Goal: Information Seeking & Learning: Learn about a topic

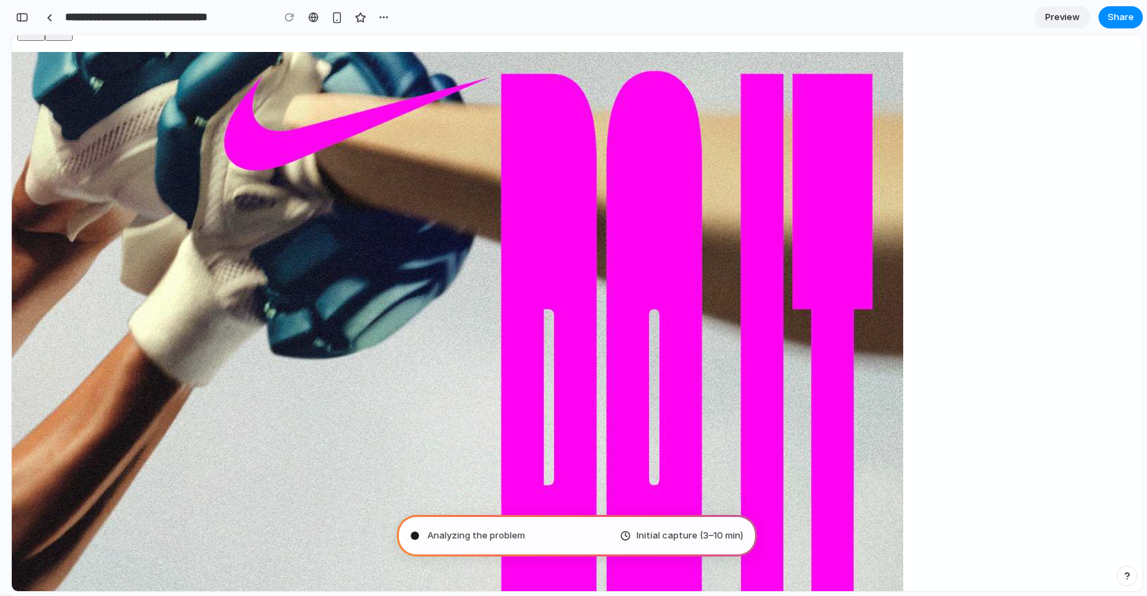
scroll to position [815, 0]
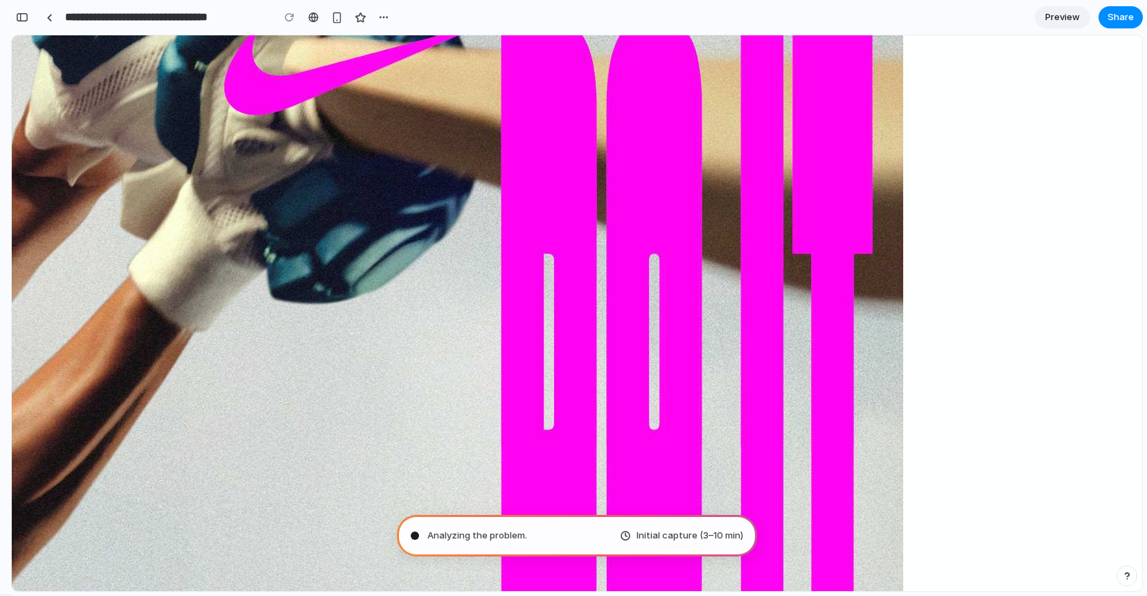
click at [487, 537] on span "Analyzing the problem ." at bounding box center [477, 535] width 100 height 14
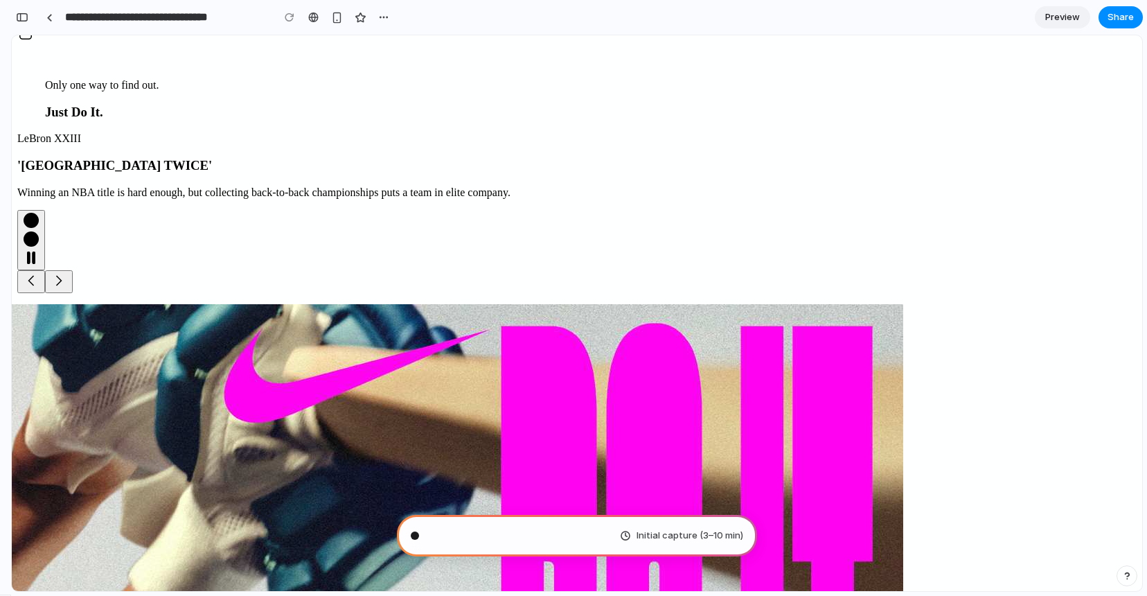
scroll to position [0, 0]
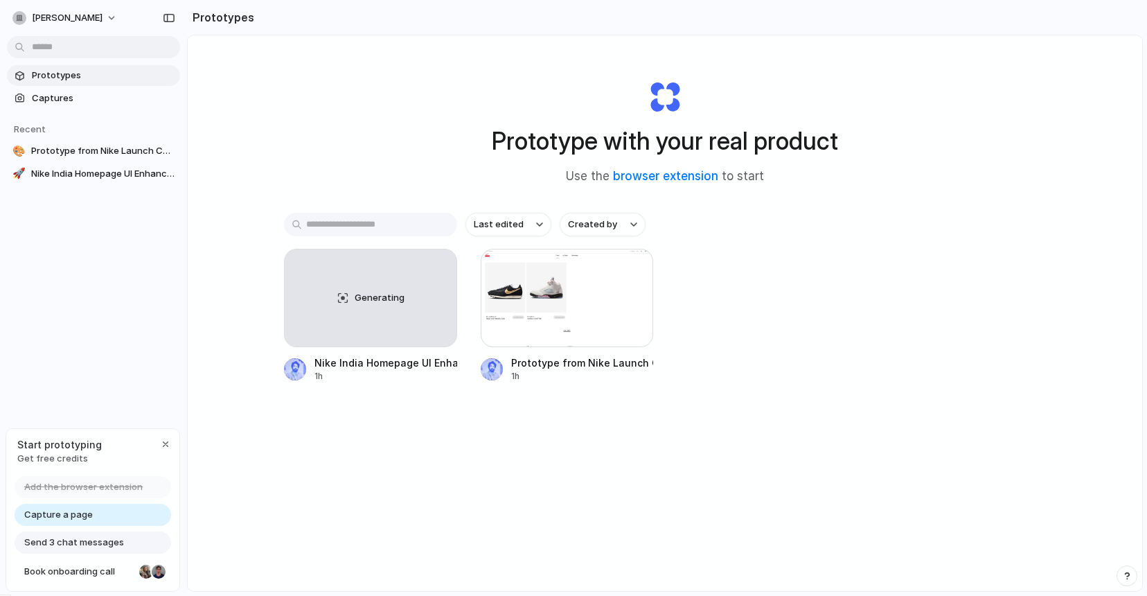
click at [722, 378] on div "Generating Nike India Homepage UI Enhancement 1h Prototype from Nike Launch Cal…" at bounding box center [665, 316] width 762 height 134
click at [528, 321] on div at bounding box center [567, 298] width 173 height 98
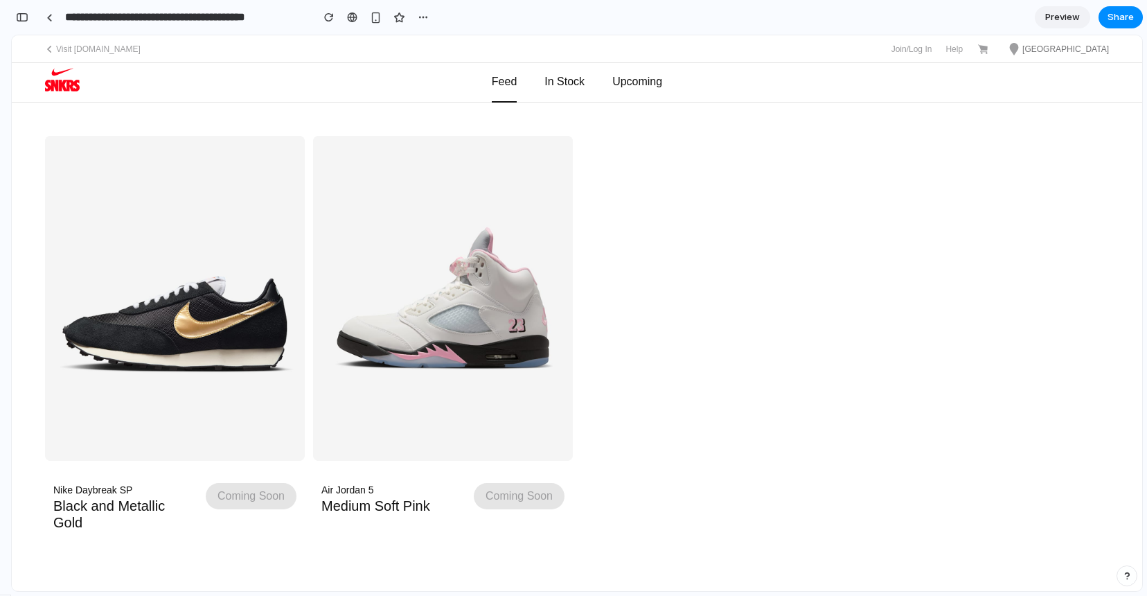
click at [511, 502] on button "Coming Soon" at bounding box center [519, 496] width 91 height 26
click at [499, 309] on img at bounding box center [443, 298] width 260 height 325
click at [146, 377] on img at bounding box center [175, 298] width 260 height 325
click at [105, 506] on h2 "Black and Metallic Gold" at bounding box center [123, 513] width 141 height 33
click at [253, 494] on button "Coming Soon" at bounding box center [251, 496] width 91 height 26
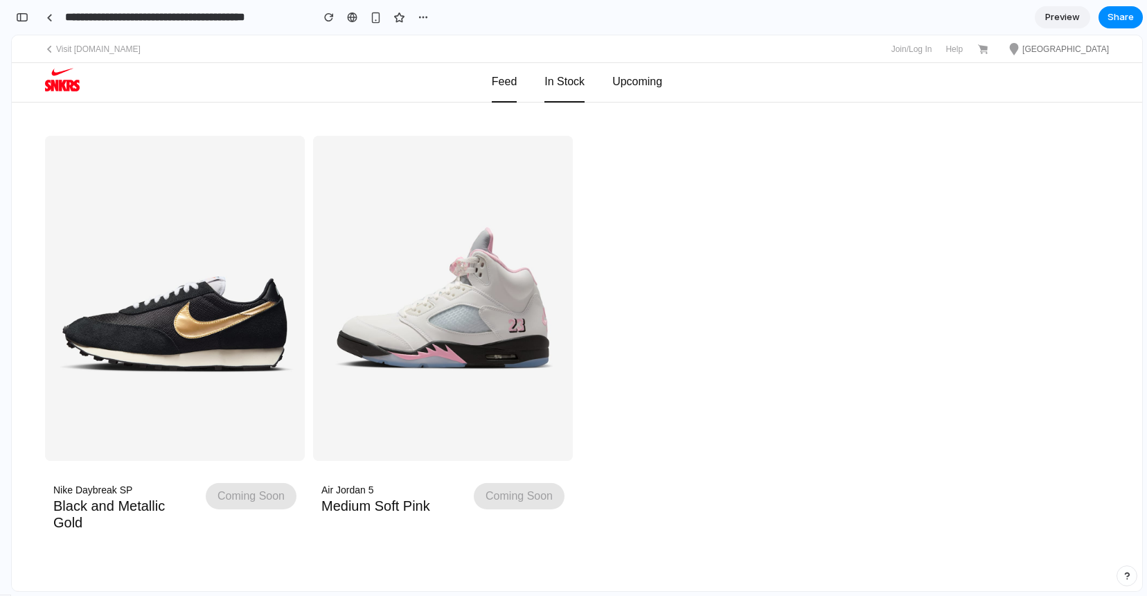
click at [565, 81] on div "In Stock" at bounding box center [564, 81] width 40 height 37
click at [632, 85] on div "Upcoming" at bounding box center [637, 81] width 50 height 37
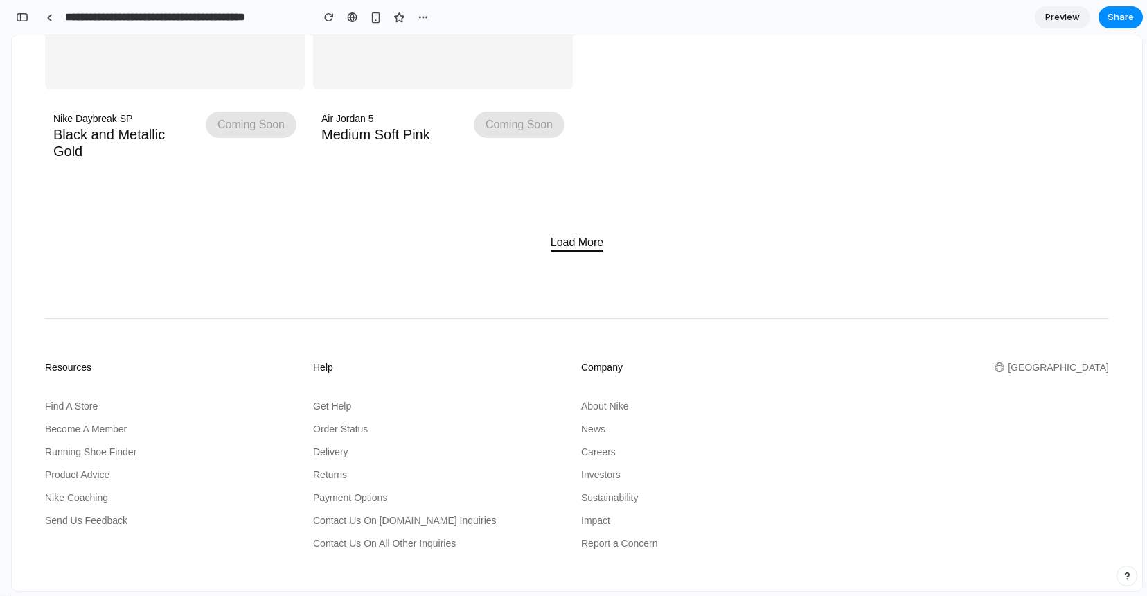
scroll to position [462, 0]
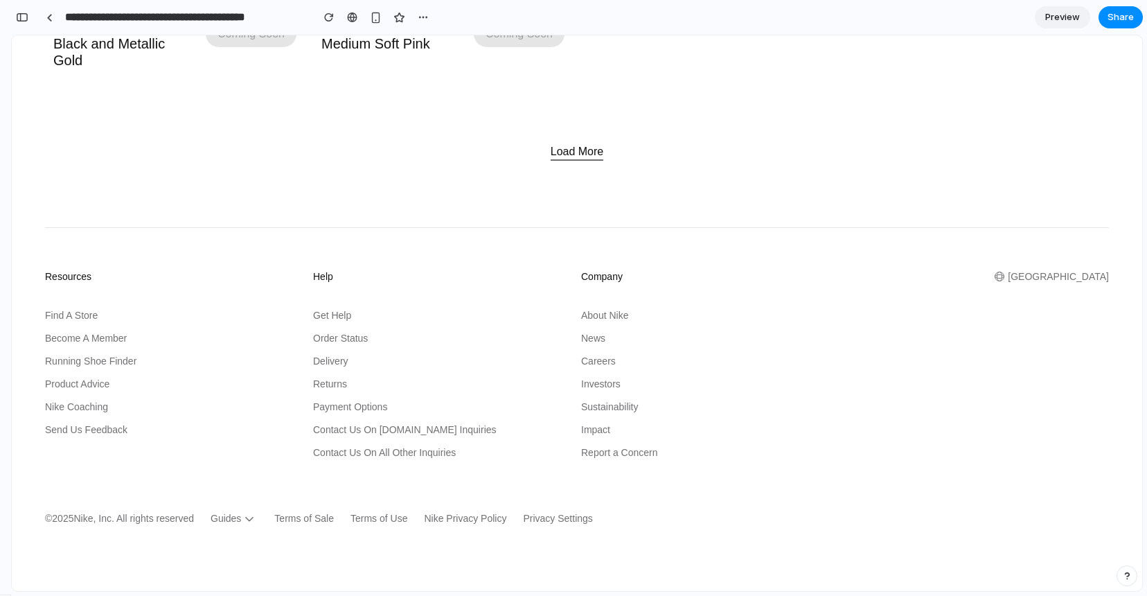
click at [579, 145] on button "Load More" at bounding box center [577, 151] width 53 height 17
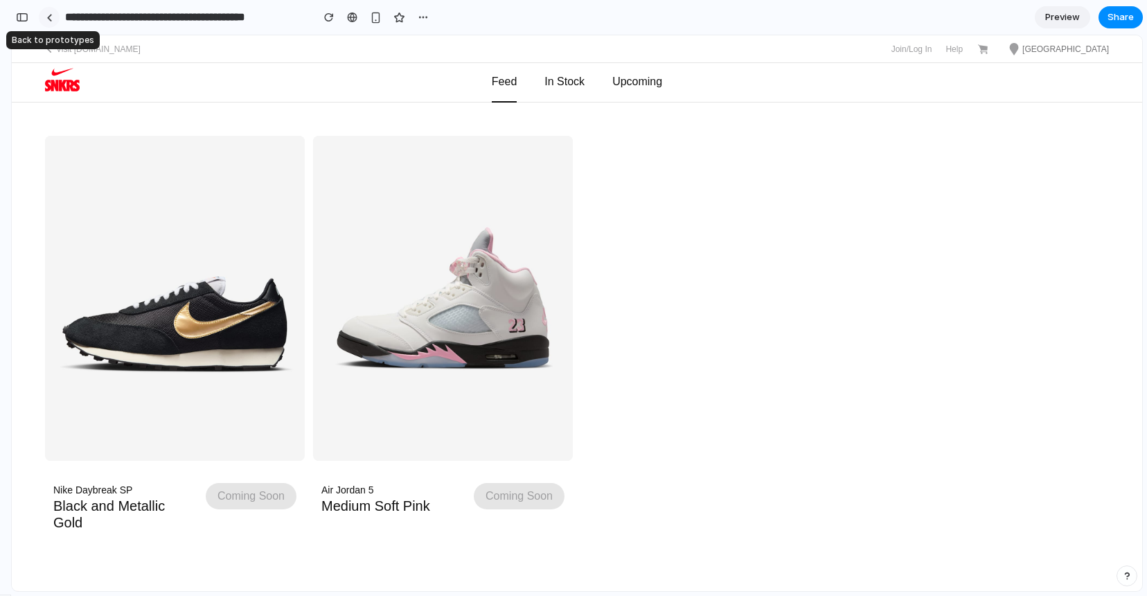
click at [48, 20] on div at bounding box center [49, 18] width 6 height 8
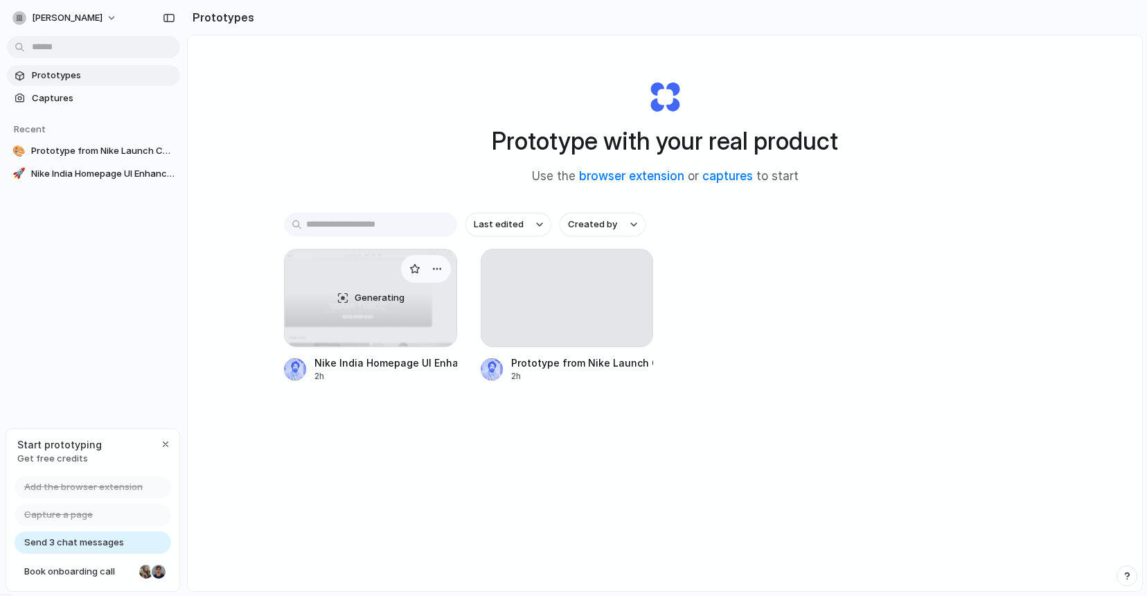
click at [406, 320] on div "Generating" at bounding box center [371, 297] width 172 height 97
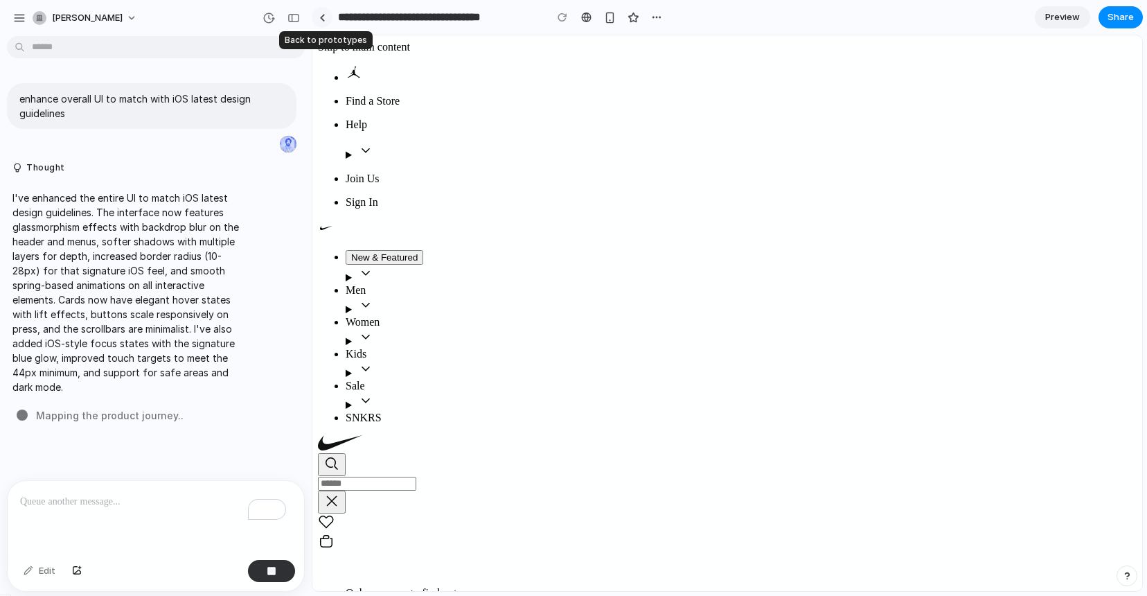
click at [326, 17] on link at bounding box center [322, 17] width 21 height 21
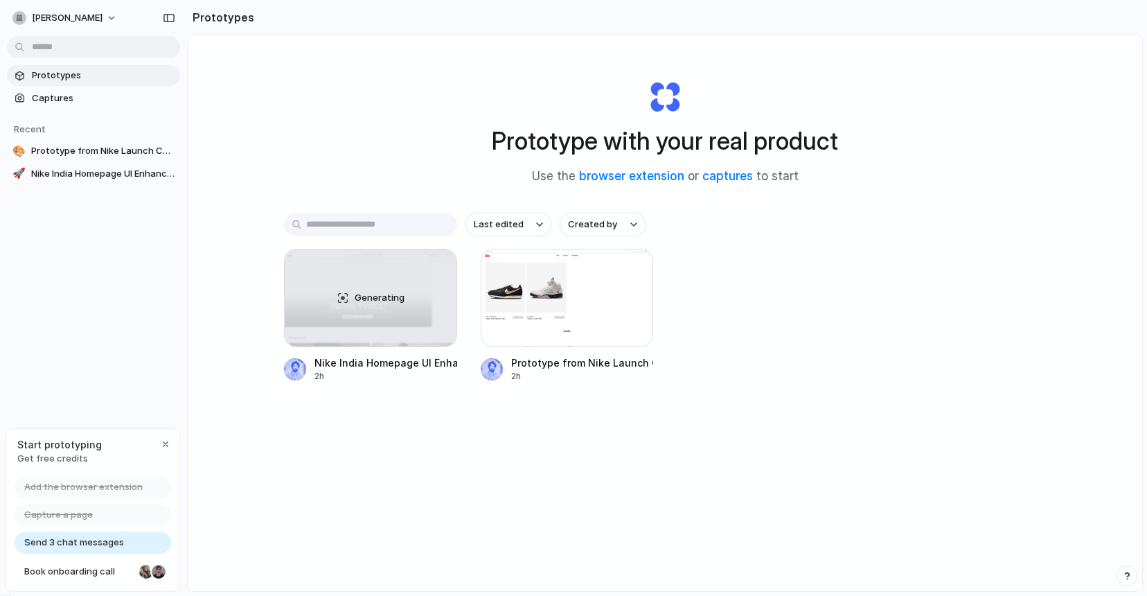
click at [361, 515] on div "Prototype with your real product Use the browser extension or captures to start…" at bounding box center [665, 349] width 954 height 629
click at [632, 269] on div "button" at bounding box center [633, 268] width 11 height 11
click at [731, 276] on div "Open in new tab Rename Copy link Delete" at bounding box center [573, 298] width 1147 height 596
click at [357, 327] on div "Generating" at bounding box center [371, 297] width 172 height 97
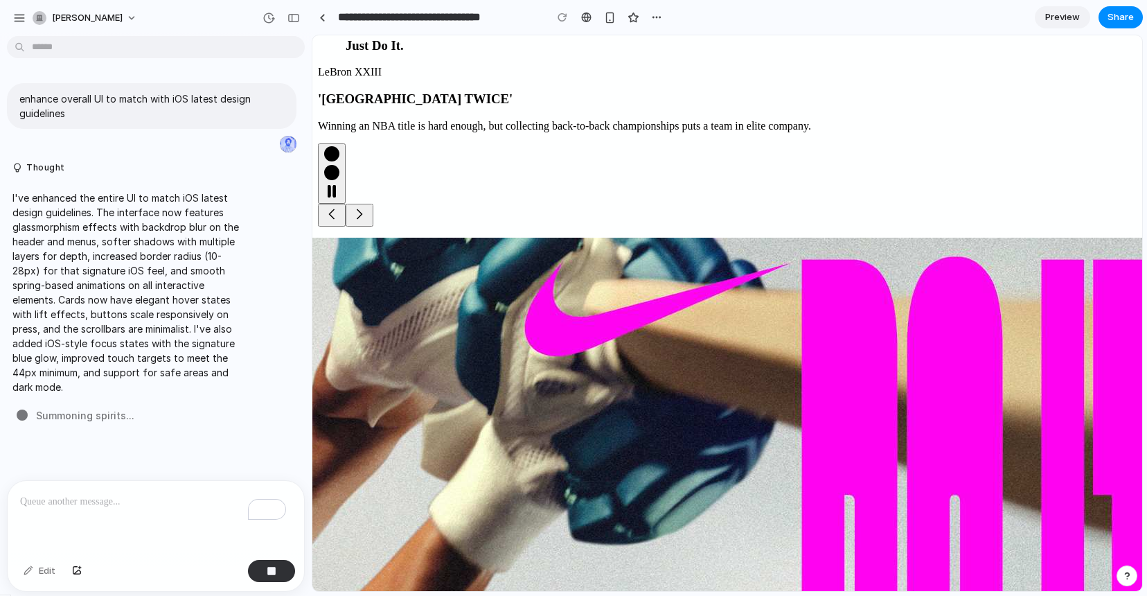
scroll to position [633, 0]
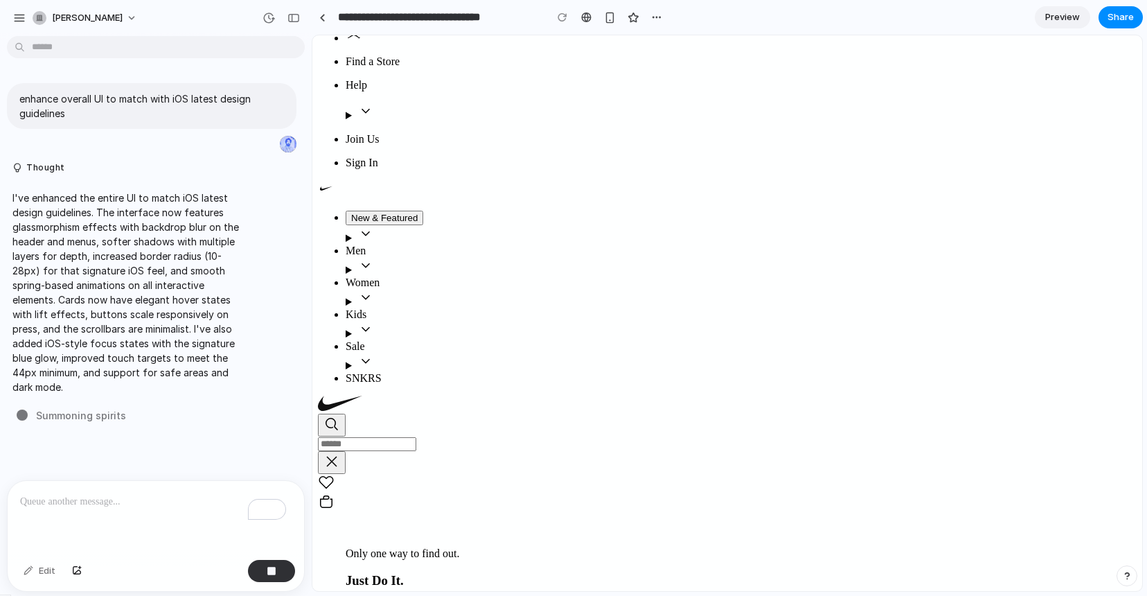
scroll to position [0, 0]
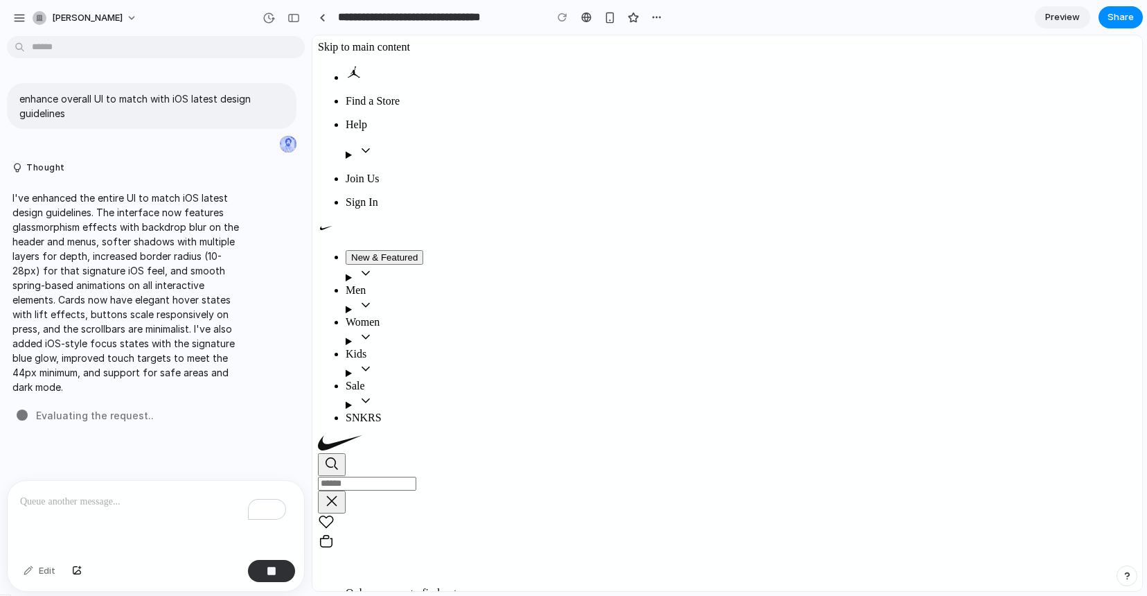
click at [156, 348] on p "I've enhanced the entire UI to match iOS latest design guidelines. The interfac…" at bounding box center [127, 292] width 231 height 204
click at [324, 16] on div at bounding box center [322, 18] width 6 height 8
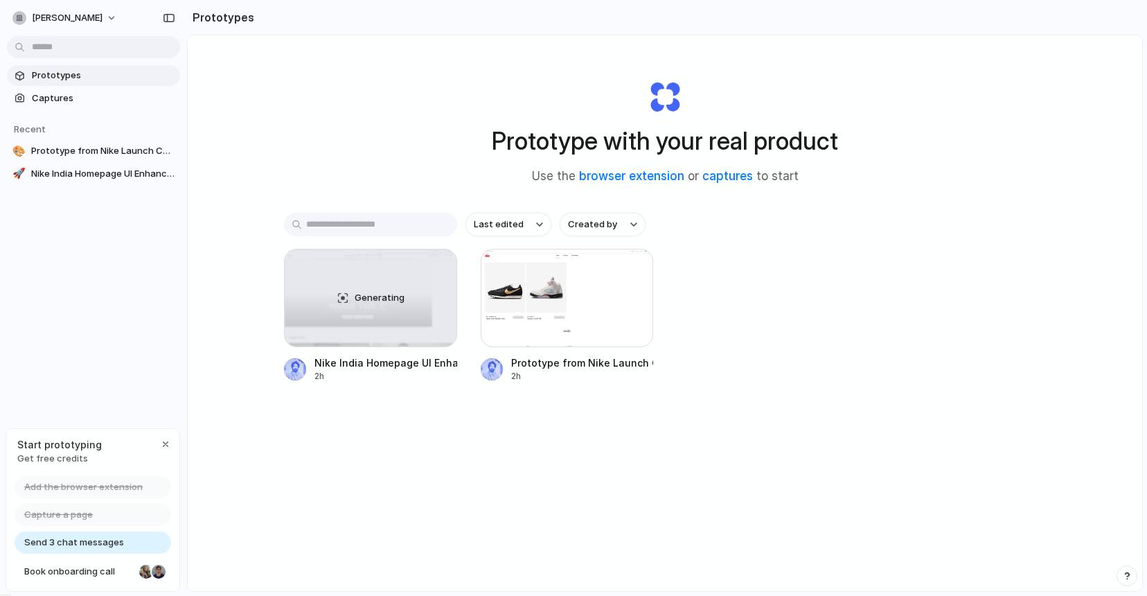
click at [250, 417] on div "Prototype with your real product Use the browser extension or captures to start…" at bounding box center [665, 349] width 954 height 629
click at [365, 219] on input "text" at bounding box center [370, 225] width 173 height 24
click at [401, 145] on div "Prototype with your real product Use the browser extension or captures to start" at bounding box center [665, 127] width 554 height 150
click at [747, 218] on div "Last edited Created by" at bounding box center [665, 225] width 762 height 24
drag, startPoint x: 434, startPoint y: 152, endPoint x: 839, endPoint y: 141, distance: 405.3
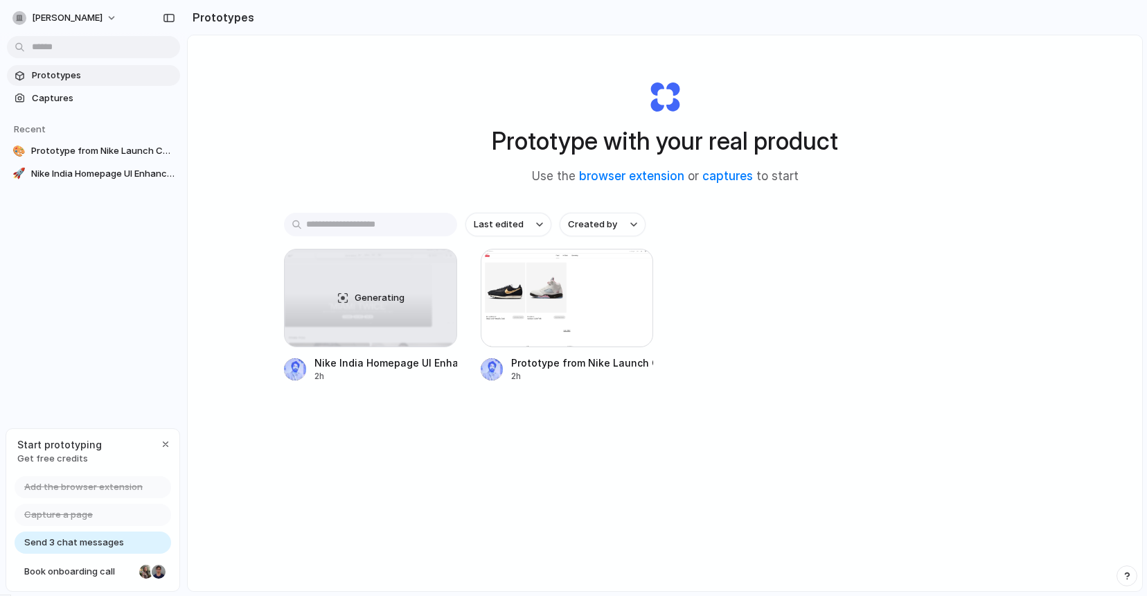
click at [839, 141] on div "Prototype with your real product Use the browser extension or captures to start" at bounding box center [665, 127] width 554 height 150
drag, startPoint x: 830, startPoint y: 141, endPoint x: 539, endPoint y: 137, distance: 290.9
click at [539, 137] on h1 "Prototype with your real product" at bounding box center [665, 141] width 346 height 37
click at [539, 138] on h1 "Prototype with your real product" at bounding box center [665, 141] width 346 height 37
click at [539, 141] on h1 "Prototype with your real product" at bounding box center [665, 141] width 346 height 37
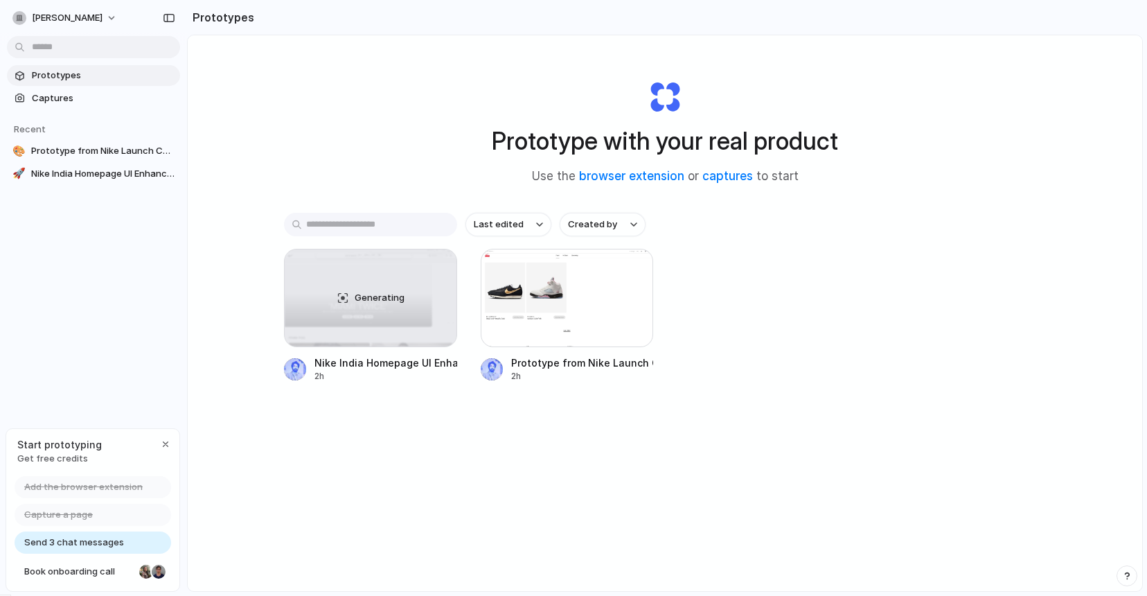
click at [539, 141] on h1 "Prototype with your real product" at bounding box center [665, 141] width 346 height 37
drag, startPoint x: 664, startPoint y: 95, endPoint x: 599, endPoint y: 73, distance: 67.9
click at [599, 73] on div "Prototype with your real product Use the browser extension or captures to start" at bounding box center [665, 127] width 554 height 150
drag, startPoint x: 655, startPoint y: 85, endPoint x: 575, endPoint y: 59, distance: 83.9
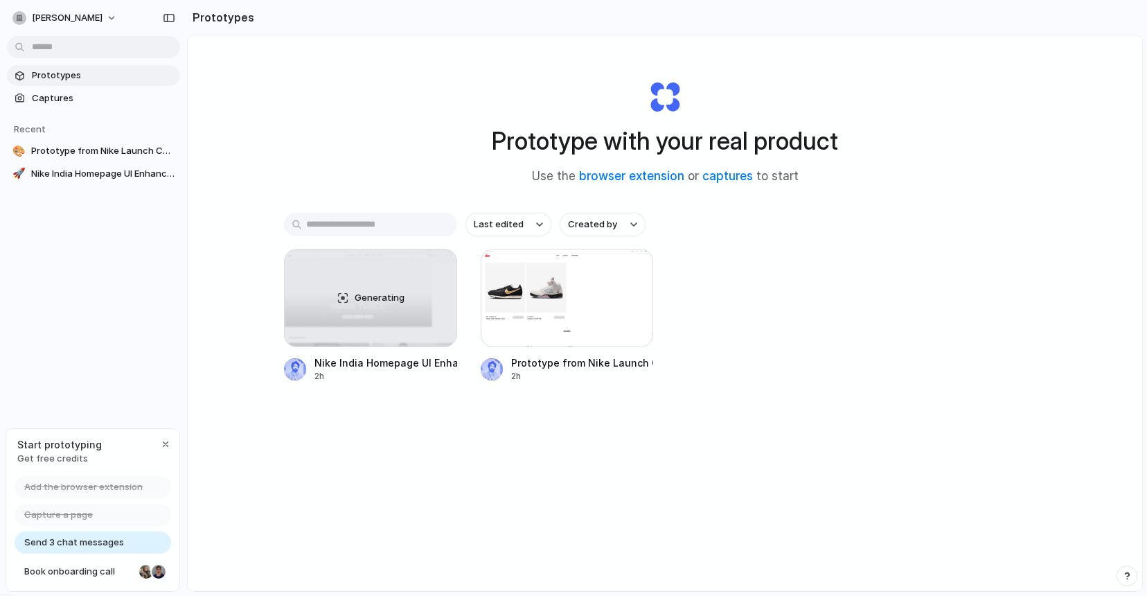
click at [575, 59] on div "Prototype with your real product Use the browser extension or captures to start" at bounding box center [665, 127] width 554 height 150
drag, startPoint x: 498, startPoint y: 135, endPoint x: 582, endPoint y: 151, distance: 85.3
click at [582, 151] on h1 "Prototype with your real product" at bounding box center [665, 141] width 346 height 37
click at [311, 290] on div "Generating" at bounding box center [371, 297] width 172 height 97
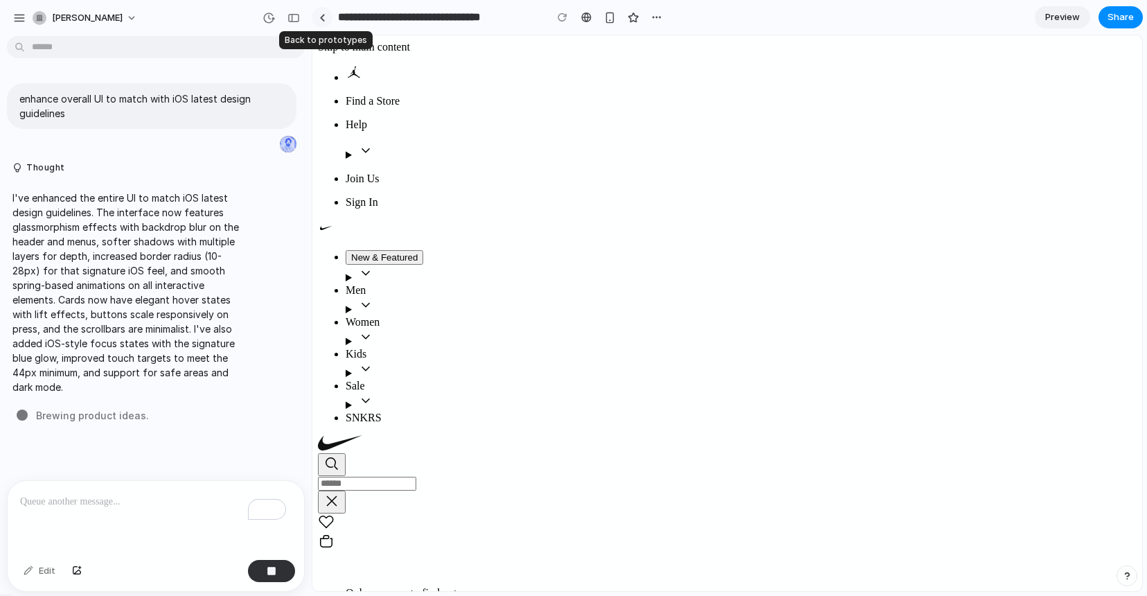
click at [323, 12] on link at bounding box center [322, 17] width 21 height 21
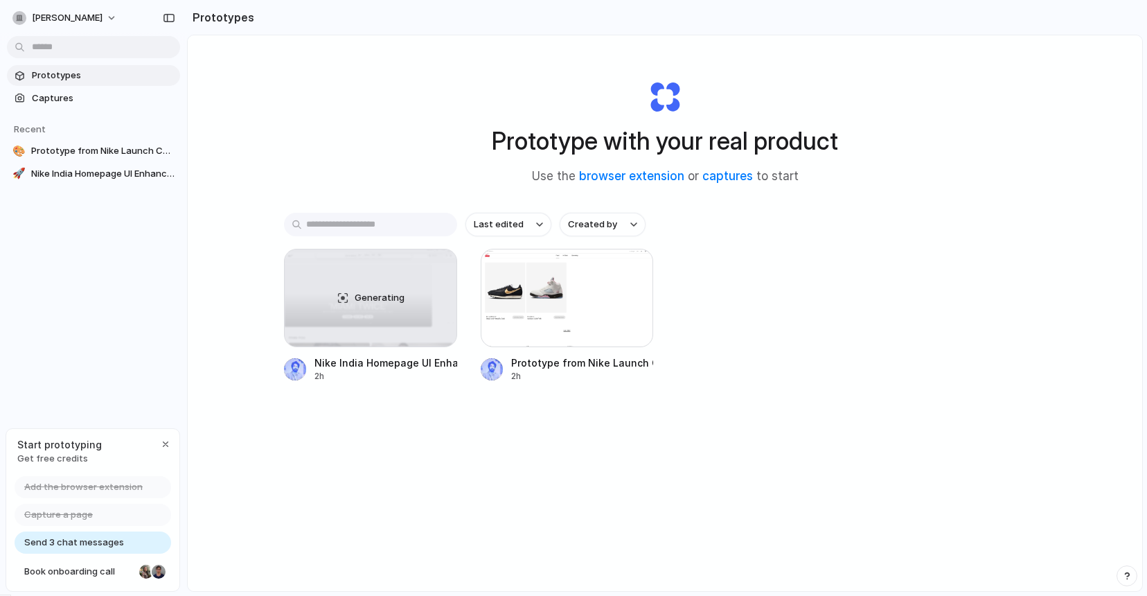
click at [222, 382] on div "Prototype with your real product Use the browser extension or captures to start…" at bounding box center [665, 349] width 954 height 629
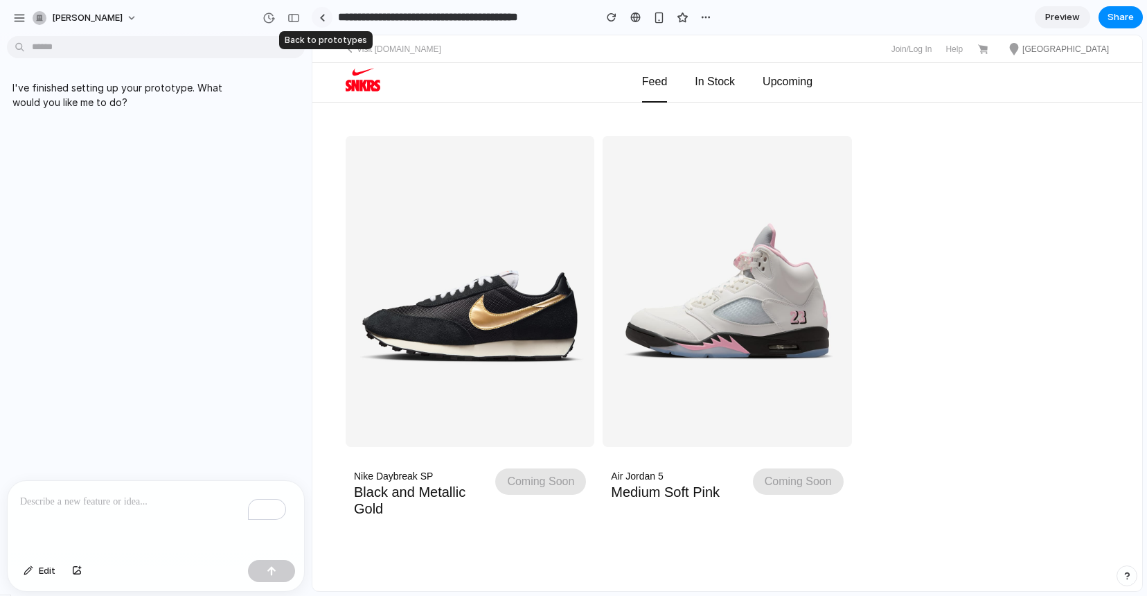
click at [321, 17] on div at bounding box center [322, 18] width 6 height 8
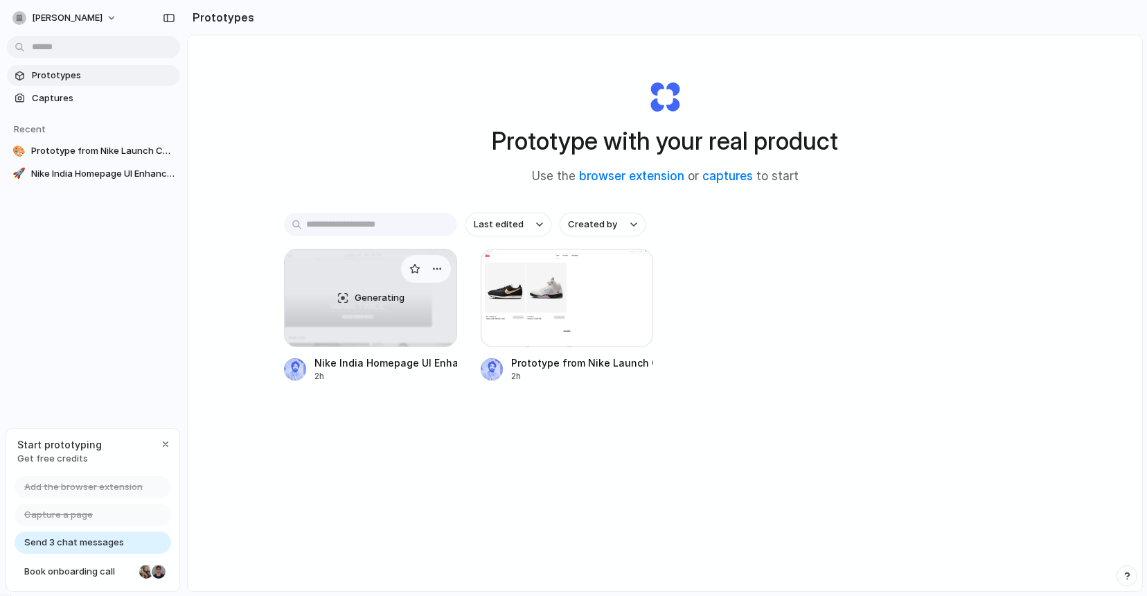
click at [387, 310] on div "Generating" at bounding box center [371, 297] width 172 height 97
